Goal: Transaction & Acquisition: Purchase product/service

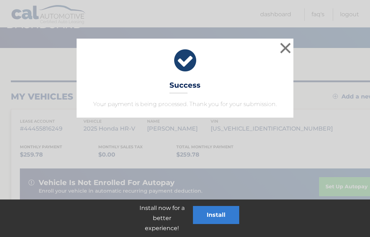
scroll to position [40, 0]
click at [285, 52] on button "×" at bounding box center [285, 48] width 14 height 14
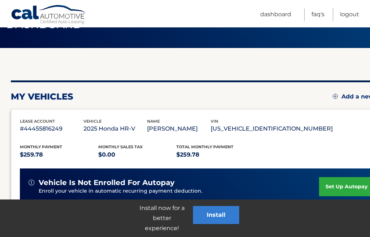
click at [273, 16] on link "Dashboard" at bounding box center [275, 14] width 31 height 13
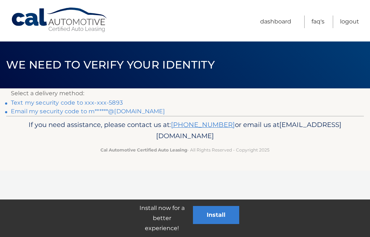
click at [71, 99] on link "Text my security code to xxx-xxx-5893" at bounding box center [67, 102] width 112 height 7
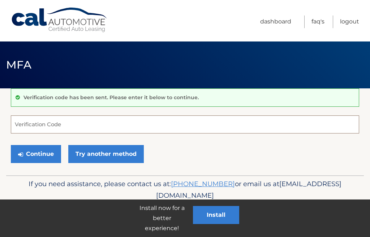
click at [171, 126] on input "Verification Code" at bounding box center [185, 125] width 348 height 18
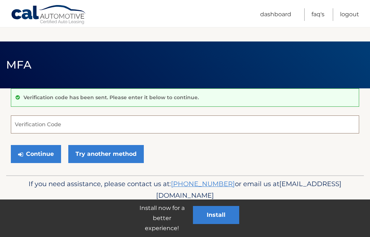
scroll to position [78, 0]
type input "881564"
click at [46, 145] on button "Continue" at bounding box center [36, 154] width 50 height 18
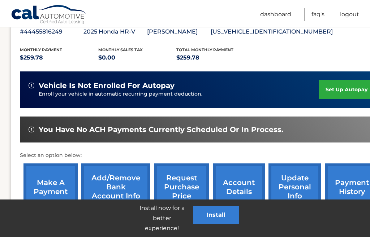
scroll to position [138, 0]
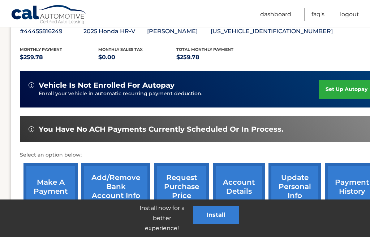
click at [54, 186] on link "make a payment" at bounding box center [50, 186] width 54 height 47
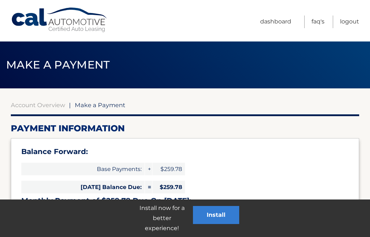
select select "NzM4NTUwYmYtOTU3MS00MDZlLWE4ZTMtOTVhNmRlNjE1Yjc1"
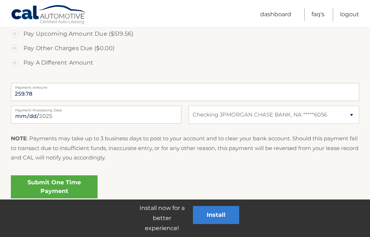
scroll to position [282, 0]
click at [77, 180] on link "Submit One Time Payment" at bounding box center [54, 187] width 87 height 23
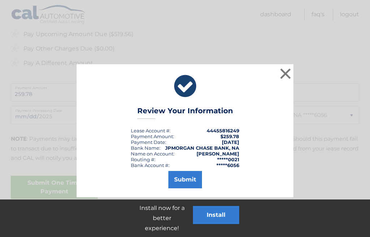
click at [190, 179] on button "Submit" at bounding box center [185, 179] width 34 height 17
